Goal: Find specific page/section: Find specific page/section

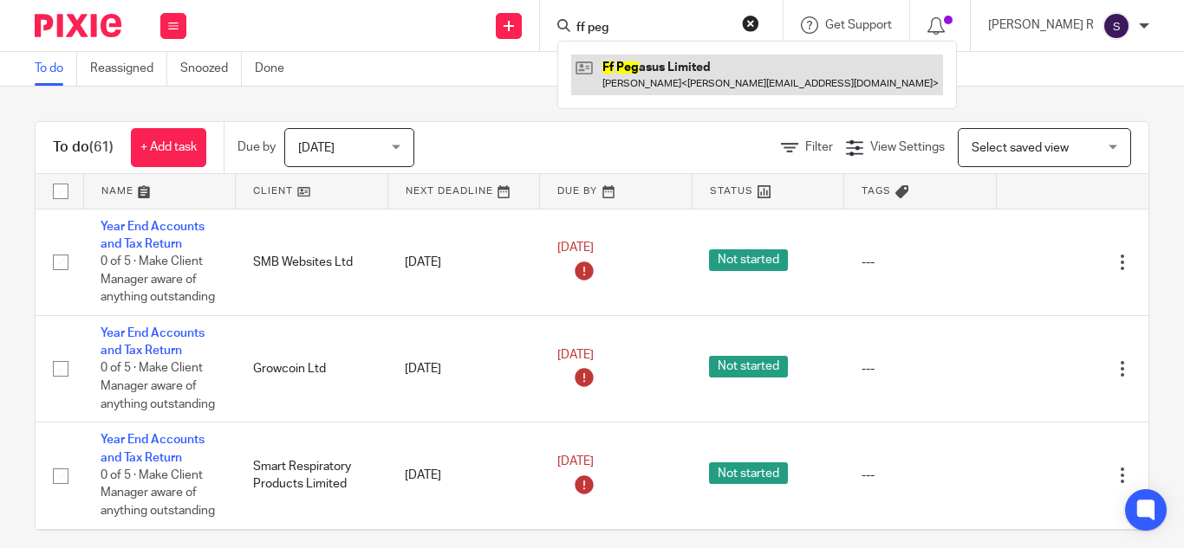
type input "ff peg"
click at [672, 68] on link at bounding box center [757, 75] width 372 height 40
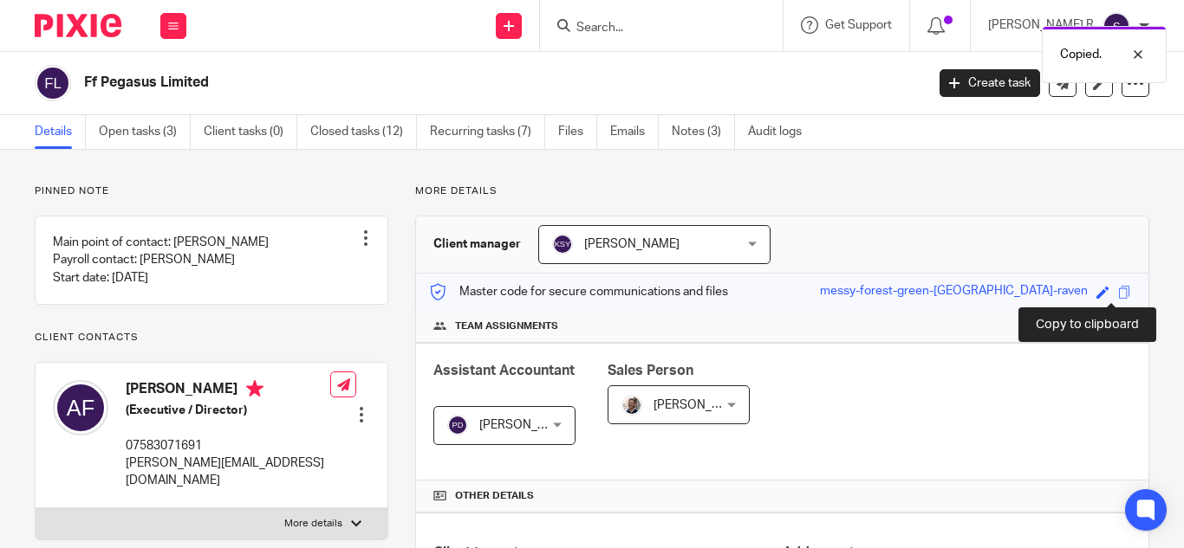
click at [1118, 294] on span at bounding box center [1124, 292] width 13 height 13
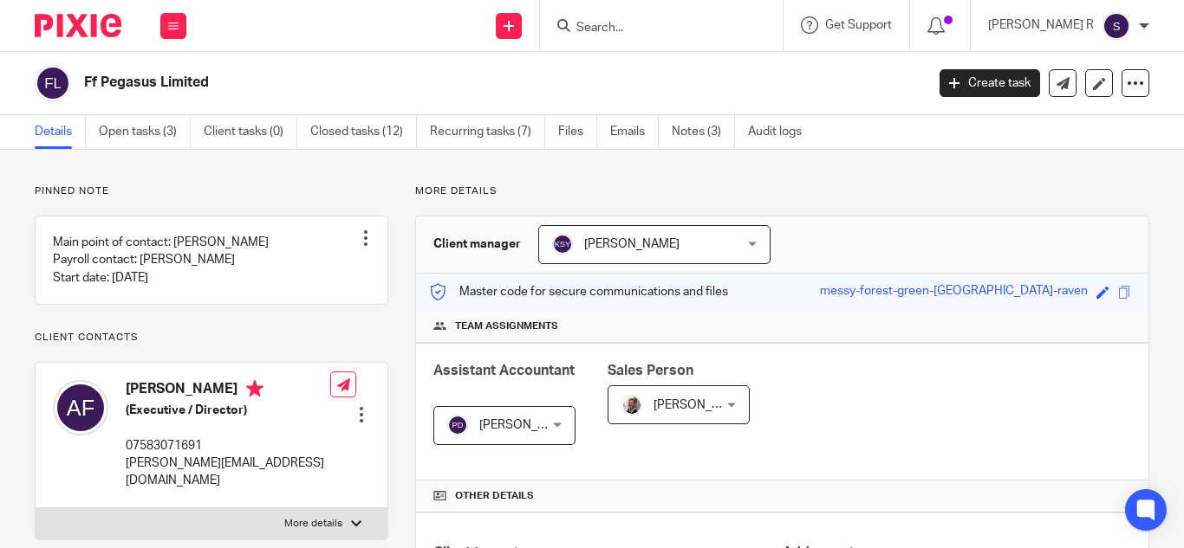
click at [717, 21] on input "Search" at bounding box center [652, 29] width 156 height 16
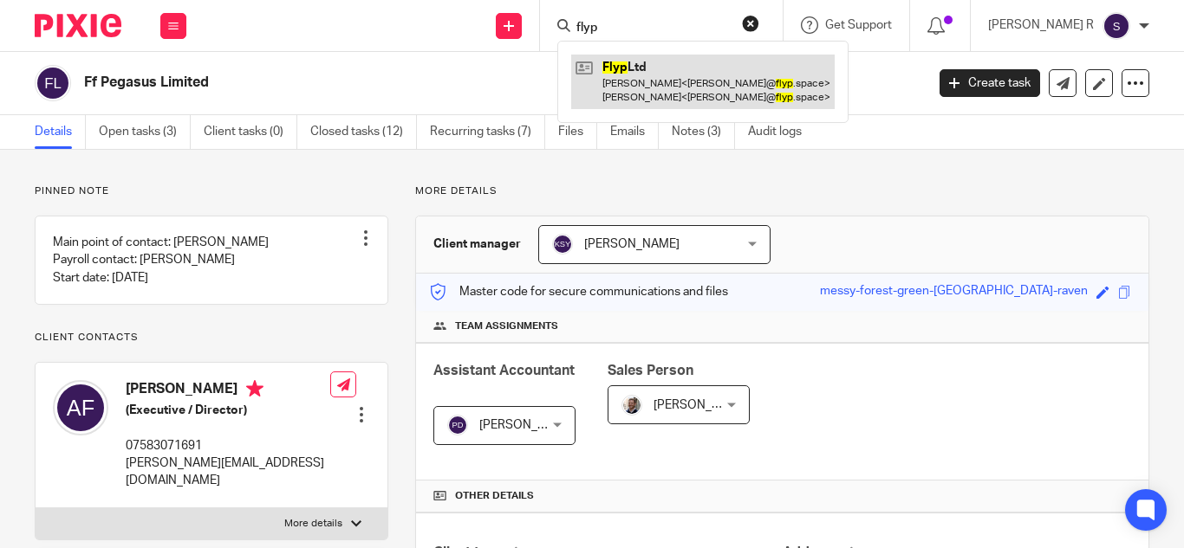
type input "flyp"
click at [714, 75] on link at bounding box center [702, 82] width 263 height 54
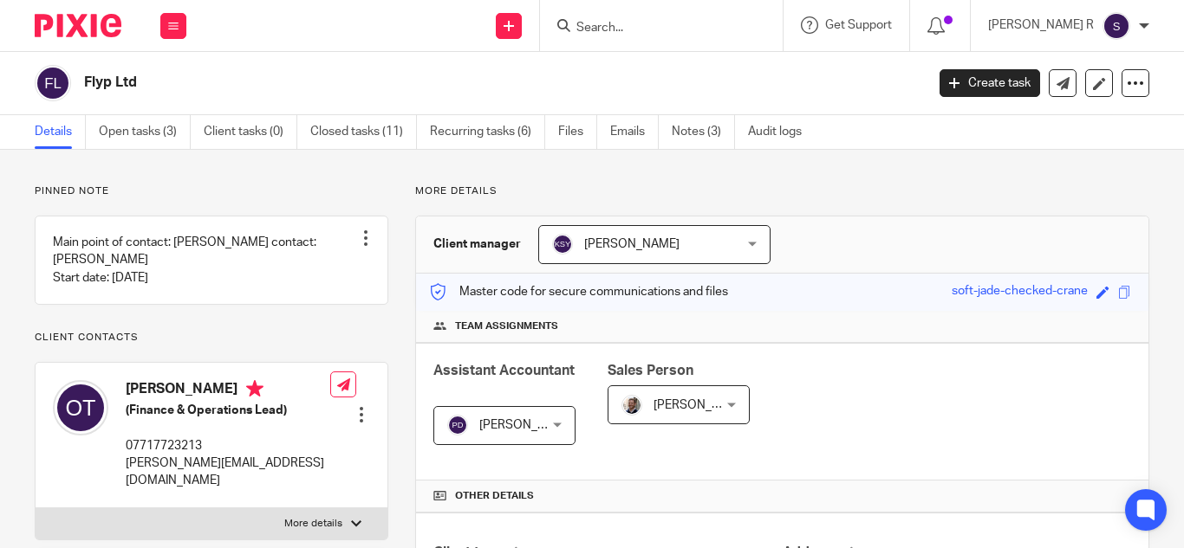
click at [679, 23] on input "Search" at bounding box center [652, 29] width 156 height 16
click at [1118, 295] on span at bounding box center [1124, 292] width 13 height 13
